Goal: Task Accomplishment & Management: Complete application form

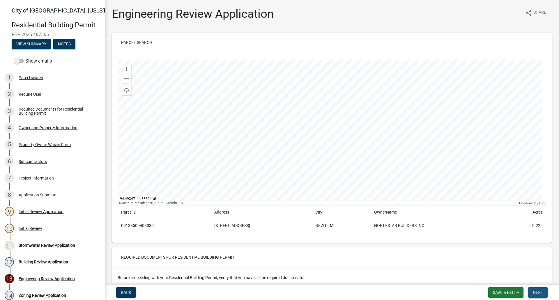
click at [541, 294] on span "Next" at bounding box center [538, 292] width 10 height 5
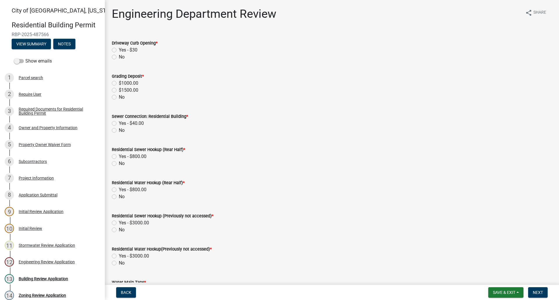
click at [119, 57] on label "No" at bounding box center [122, 57] width 6 height 7
click at [119, 57] on input "No" at bounding box center [121, 56] width 4 height 4
radio input "true"
click at [119, 123] on label "Yes - $40.00" at bounding box center [131, 123] width 25 height 7
click at [119, 123] on input "Yes - $40.00" at bounding box center [121, 122] width 4 height 4
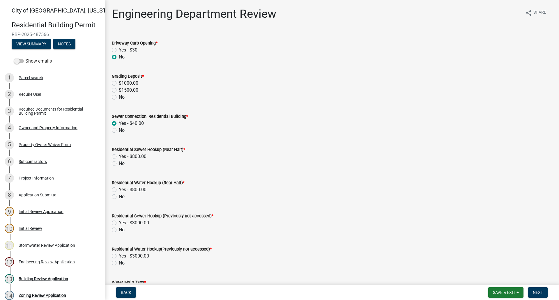
radio input "true"
click at [119, 165] on label "No" at bounding box center [122, 163] width 6 height 7
click at [119, 164] on input "No" at bounding box center [121, 162] width 4 height 4
radio input "true"
click at [119, 197] on label "No" at bounding box center [122, 196] width 6 height 7
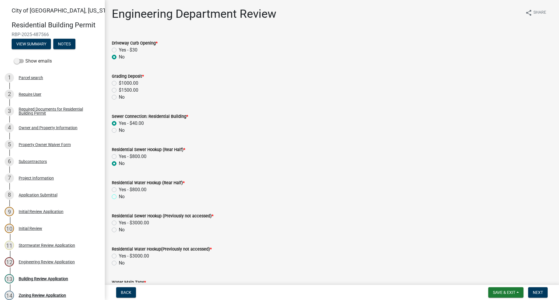
click at [119, 197] on input "No" at bounding box center [121, 195] width 4 height 4
radio input "true"
click at [119, 229] on label "No" at bounding box center [122, 230] width 6 height 7
click at [119, 229] on input "No" at bounding box center [121, 229] width 4 height 4
radio input "true"
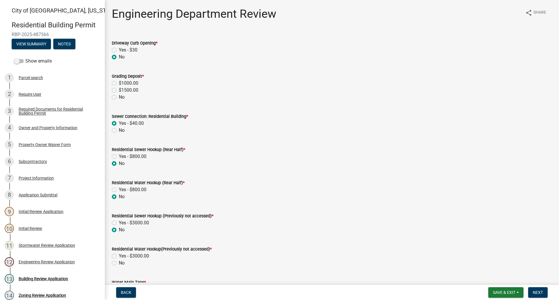
click at [119, 264] on label "No" at bounding box center [122, 263] width 6 height 7
click at [119, 264] on input "No" at bounding box center [121, 262] width 4 height 4
radio input "true"
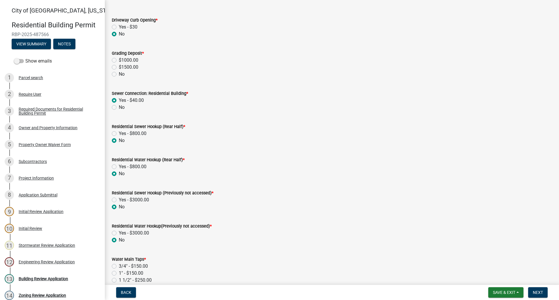
scroll to position [87, 0]
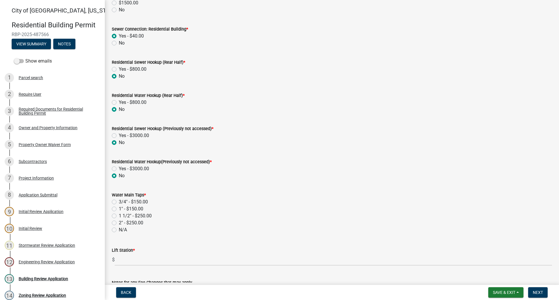
click at [119, 230] on label "N/A" at bounding box center [123, 230] width 8 height 7
click at [119, 230] on input "N/A" at bounding box center [121, 229] width 4 height 4
radio input "true"
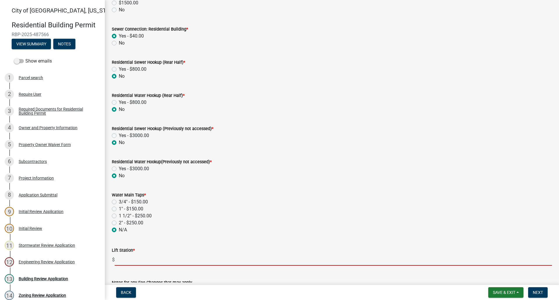
click at [131, 259] on input "text" at bounding box center [333, 260] width 437 height 12
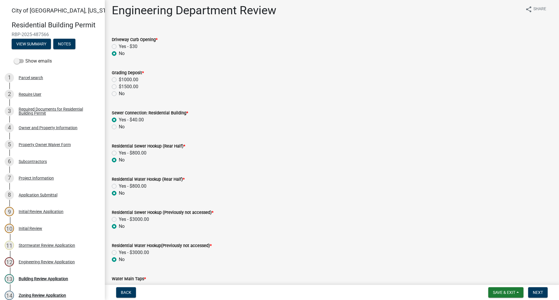
scroll to position [0, 0]
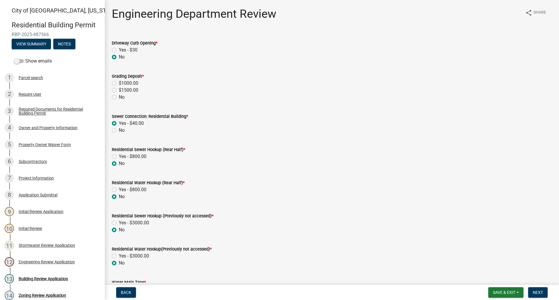
type input "1400"
click at [119, 97] on label "No" at bounding box center [122, 97] width 6 height 7
click at [119, 97] on input "No" at bounding box center [121, 96] width 4 height 4
radio input "true"
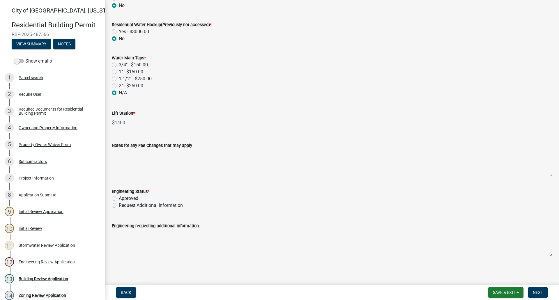
scroll to position [226, 0]
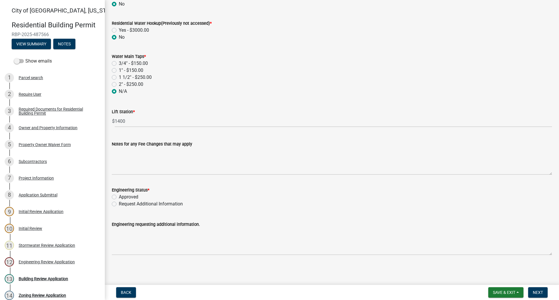
click at [119, 197] on label "Approved" at bounding box center [129, 197] width 20 height 7
click at [119, 197] on input "Approved" at bounding box center [121, 196] width 4 height 4
radio input "true"
click at [539, 293] on span "Next" at bounding box center [538, 292] width 10 height 5
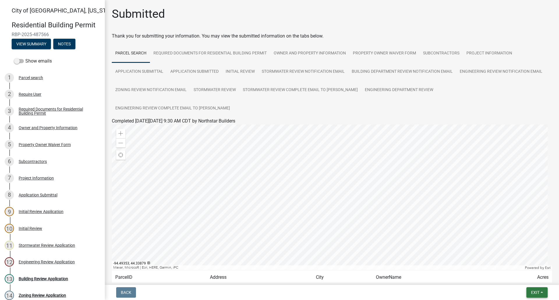
click at [545, 293] on button "Exit" at bounding box center [537, 292] width 21 height 10
click at [525, 276] on button "Save & Exit" at bounding box center [524, 278] width 47 height 14
